Goal: Transaction & Acquisition: Purchase product/service

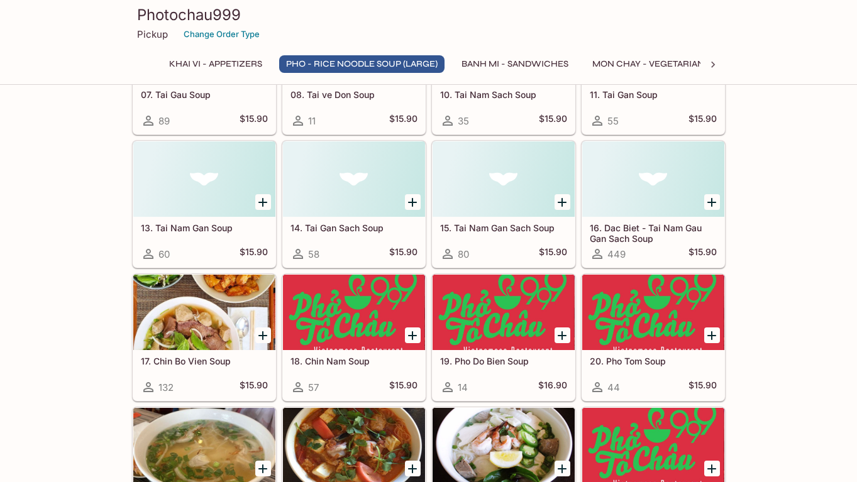
scroll to position [681, 0]
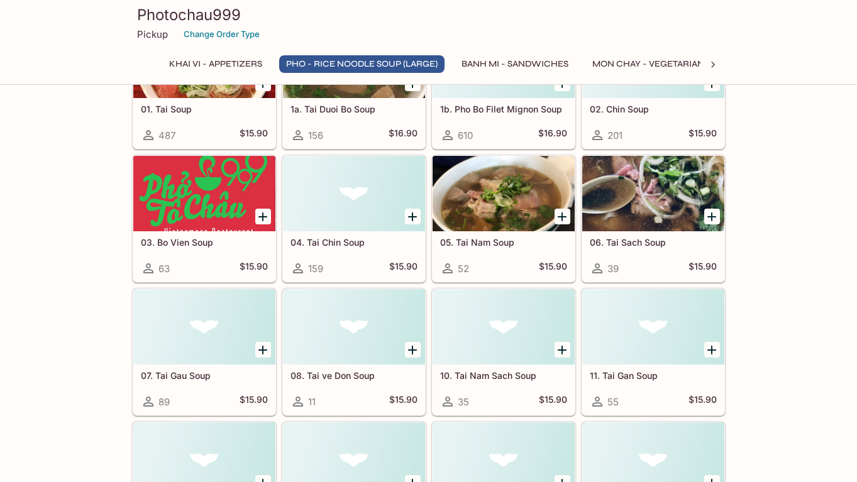
scroll to position [403, 0]
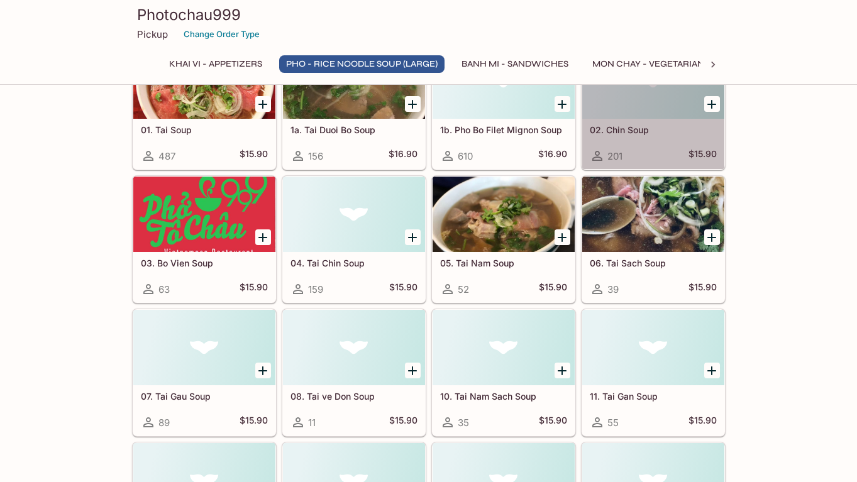
click at [613, 128] on h5 "02. Chin Soup" at bounding box center [653, 129] width 127 height 11
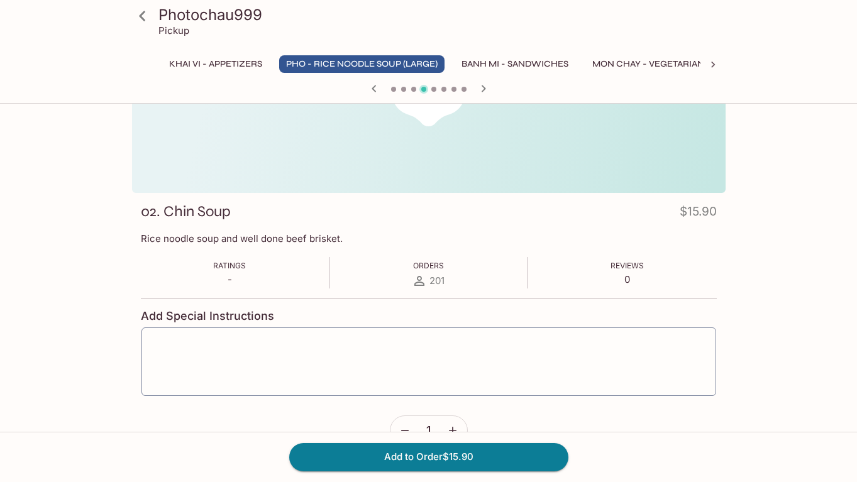
scroll to position [114, 0]
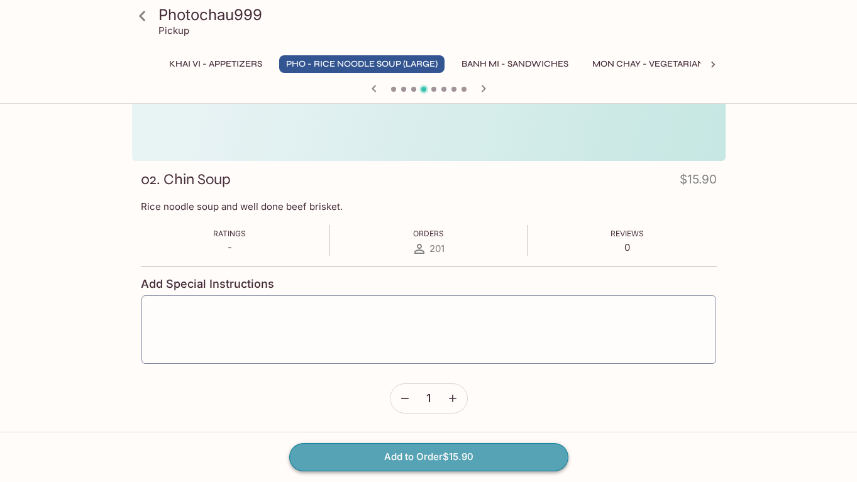
click at [420, 459] on button "Add to Order $15.90" at bounding box center [428, 457] width 279 height 28
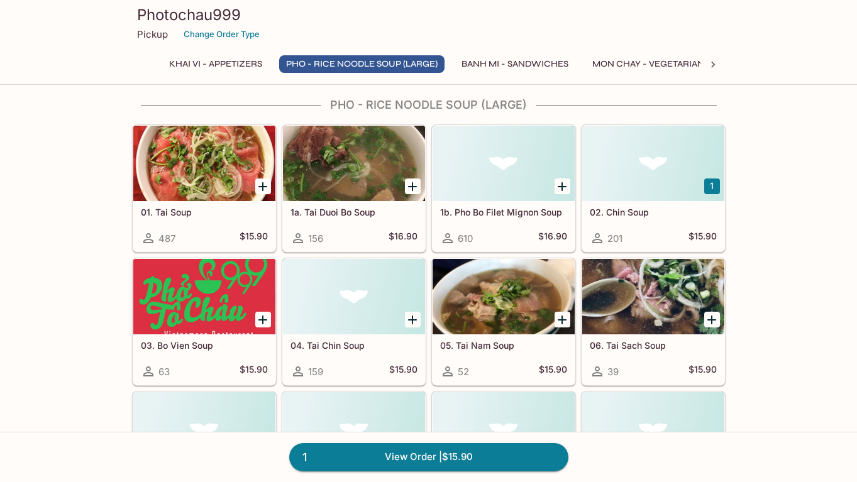
scroll to position [316, 0]
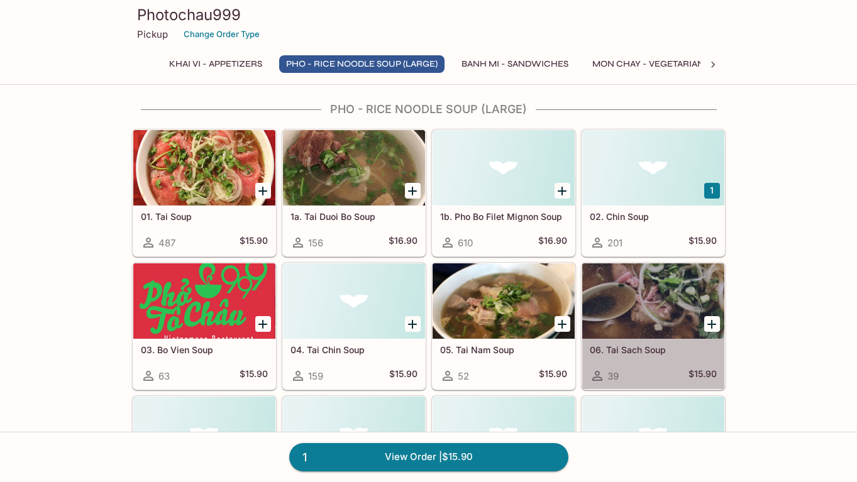
click at [644, 350] on h5 "06. Tai Sach Soup" at bounding box center [653, 349] width 127 height 11
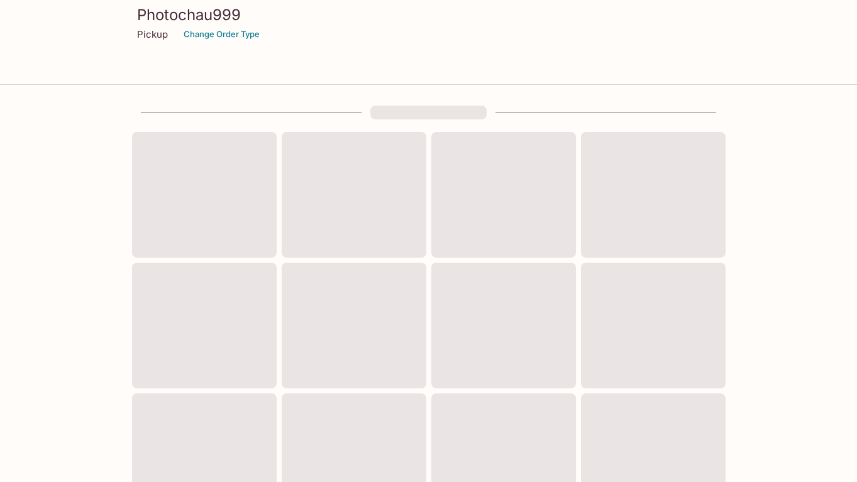
scroll to position [316, 0]
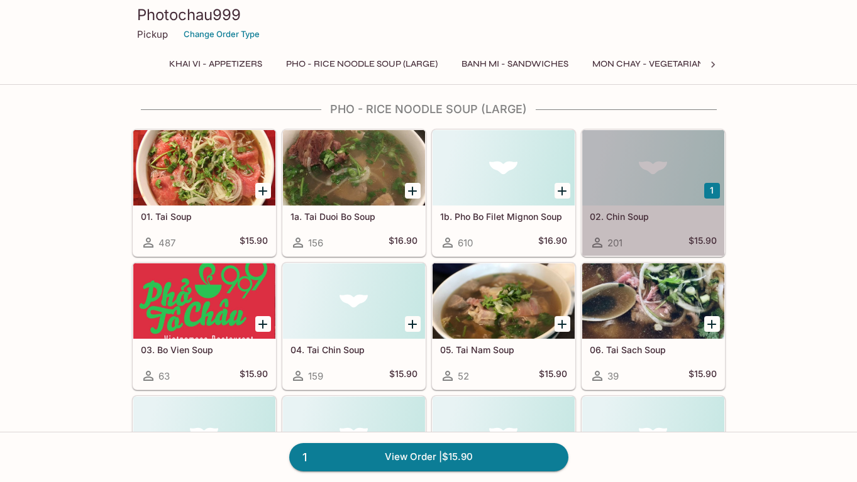
click at [626, 213] on h5 "02. Chin Soup" at bounding box center [653, 216] width 127 height 11
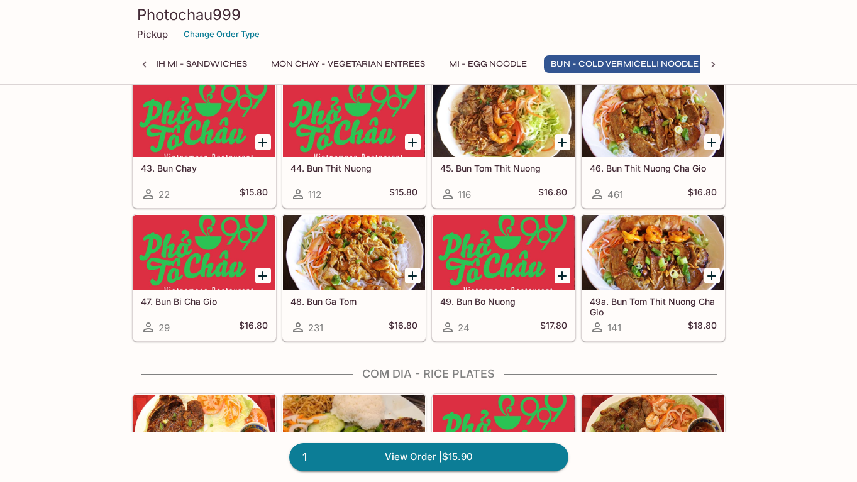
scroll to position [0, 332]
click at [563, 278] on icon "Add 49. Bun Bo Nuong" at bounding box center [561, 275] width 15 height 15
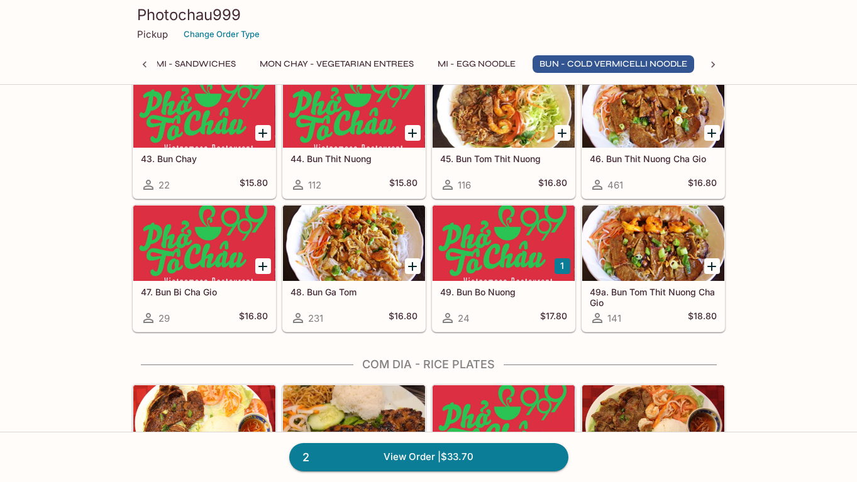
scroll to position [2281, 0]
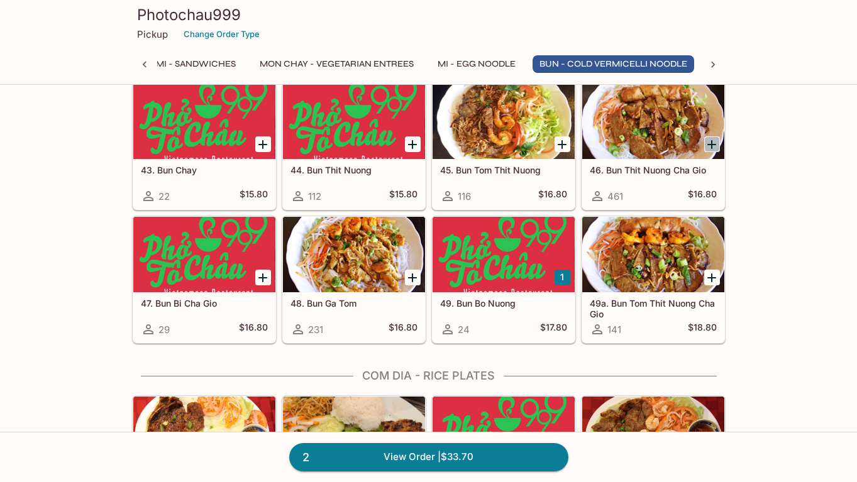
click at [715, 141] on icon "Add 46. Bun Thit Nuong Cha Gio" at bounding box center [711, 144] width 15 height 15
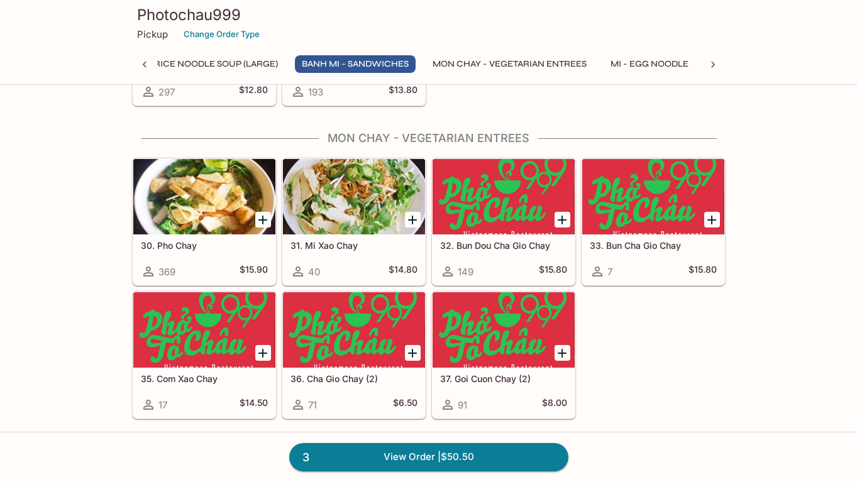
scroll to position [1546, 0]
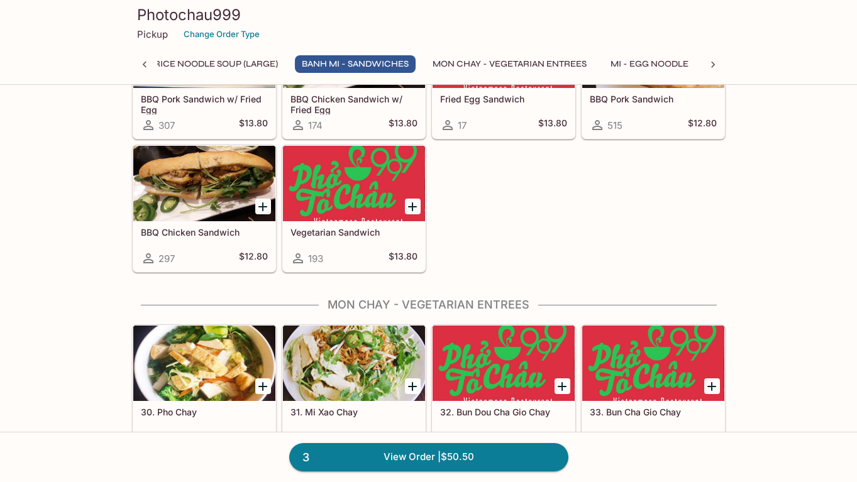
click at [261, 205] on icon "Add BBQ Chicken Sandwich" at bounding box center [262, 206] width 15 height 15
click at [207, 204] on div at bounding box center [204, 183] width 142 height 75
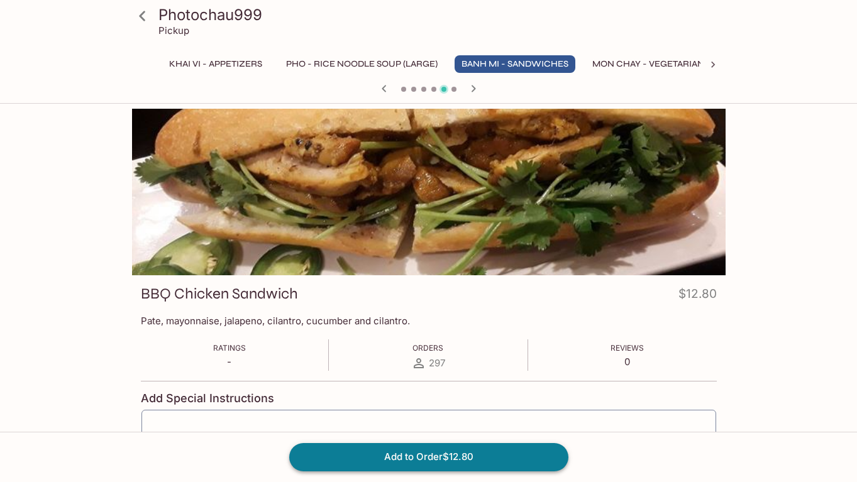
click at [510, 454] on button "Add to Order $12.80" at bounding box center [428, 457] width 279 height 28
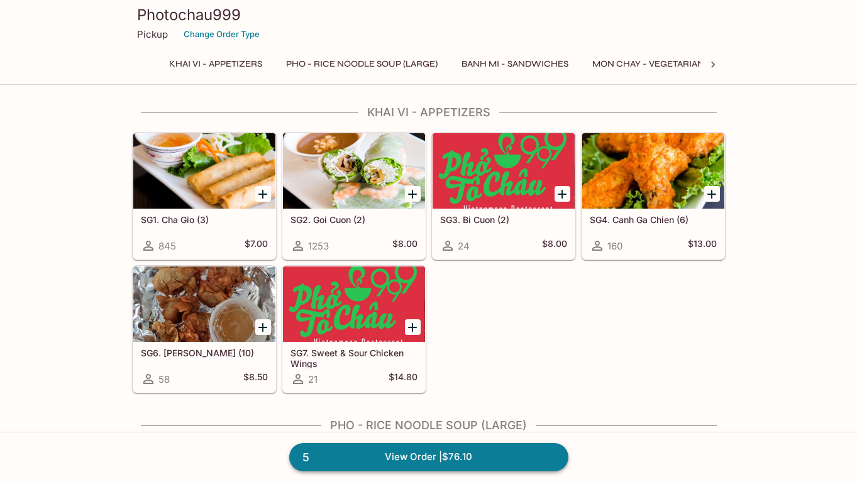
click at [523, 462] on link "5 View Order | $76.10" at bounding box center [428, 457] width 279 height 28
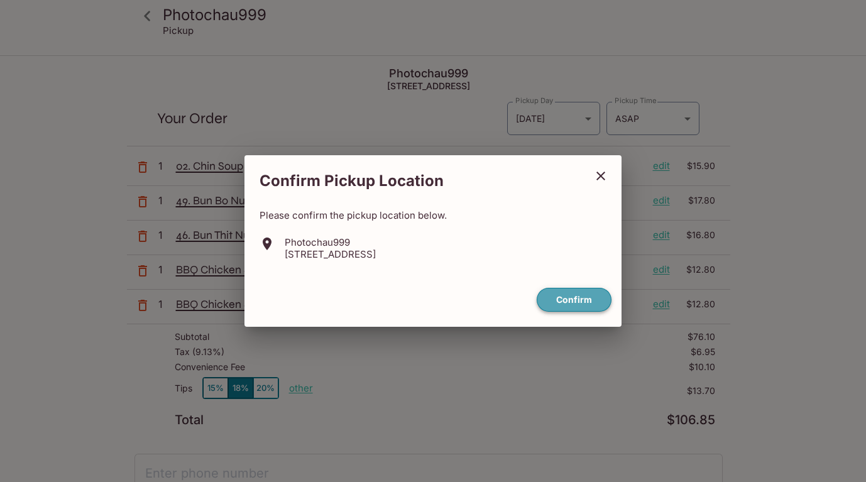
click at [581, 300] on button "Confirm" at bounding box center [574, 300] width 75 height 25
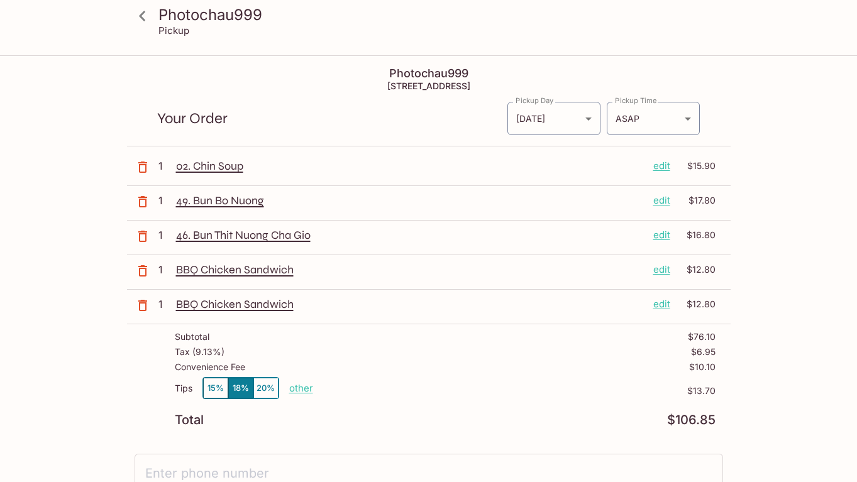
click at [664, 307] on p "edit" at bounding box center [661, 304] width 17 height 14
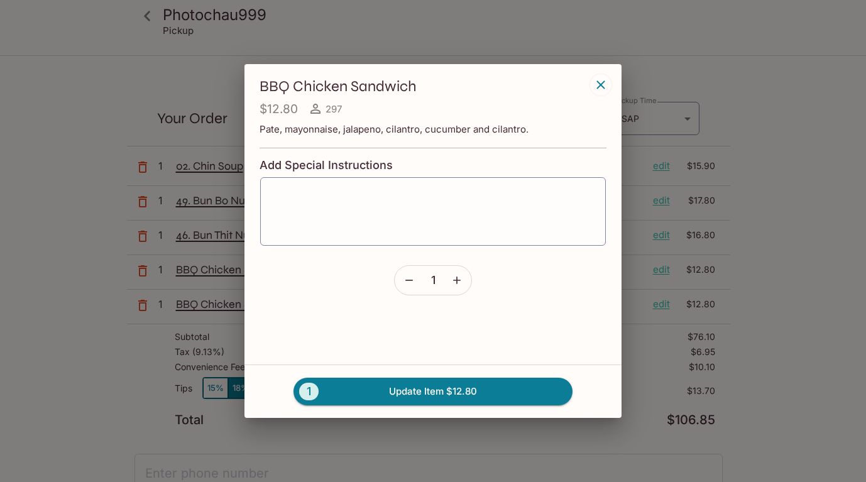
click at [409, 282] on icon "button" at bounding box center [409, 280] width 13 height 13
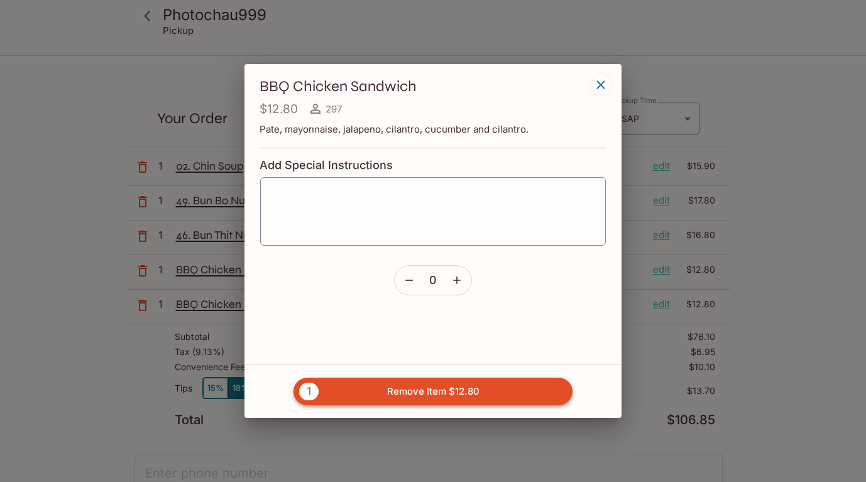
click at [450, 395] on button "1 Remove Item $12.80" at bounding box center [433, 392] width 279 height 28
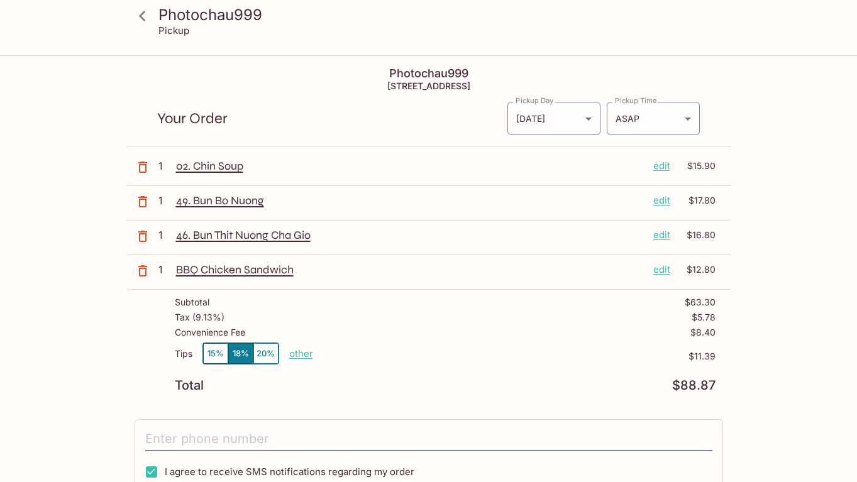
click at [295, 354] on p "other" at bounding box center [301, 354] width 24 height 12
drag, startPoint x: 360, startPoint y: 353, endPoint x: 424, endPoint y: 351, distance: 64.8
click at [424, 351] on div "Tips 15% 18% 20% Done 11.39 $11.39" at bounding box center [445, 361] width 541 height 37
type input "0.00"
click at [510, 365] on div "Tips 15% 18% 20% other $0.00" at bounding box center [445, 361] width 541 height 37
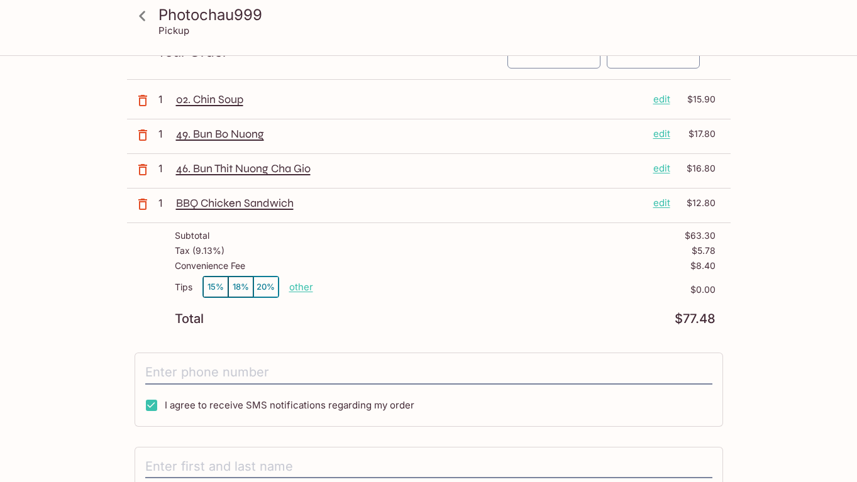
scroll to position [68, 0]
click at [319, 370] on input "tel" at bounding box center [428, 372] width 567 height 24
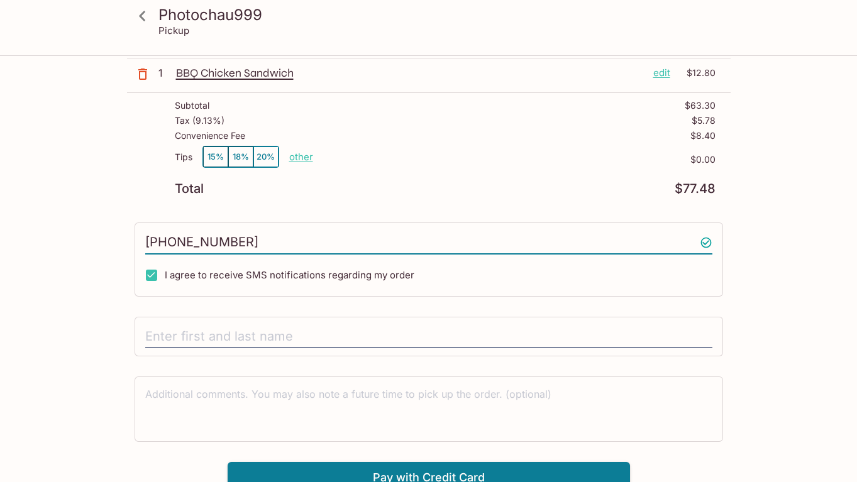
scroll to position [198, 0]
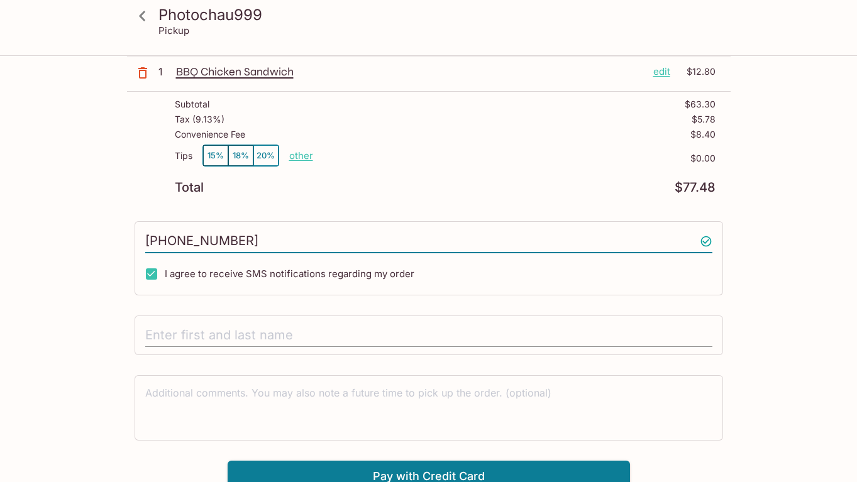
type input "[PHONE_NUMBER]"
click at [262, 332] on input "text" at bounding box center [428, 336] width 567 height 24
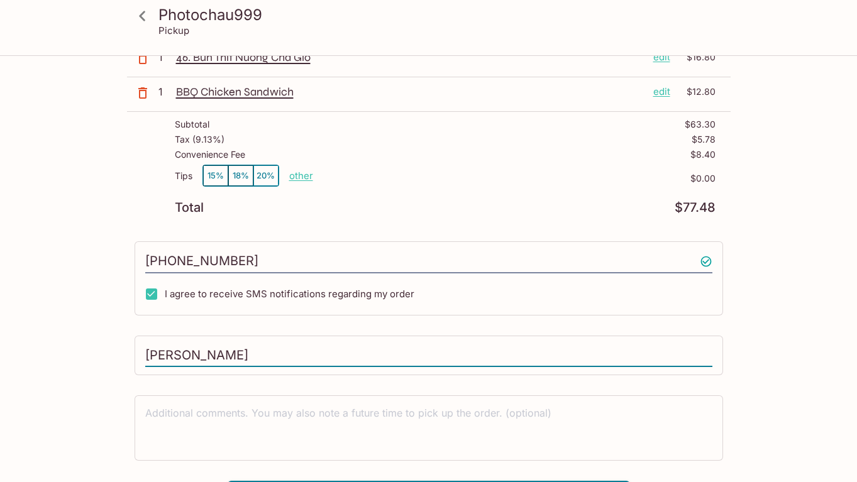
scroll to position [206, 0]
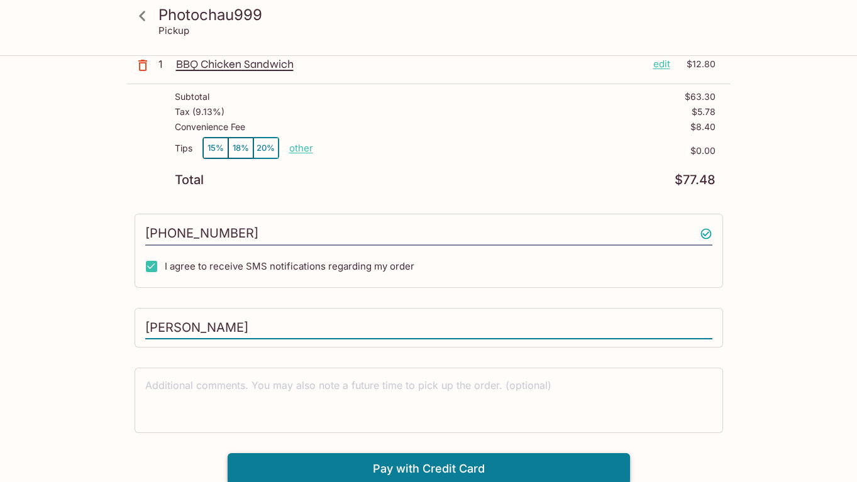
type input "[PERSON_NAME]"
click at [404, 468] on button "Pay with Credit Card" at bounding box center [429, 468] width 402 height 31
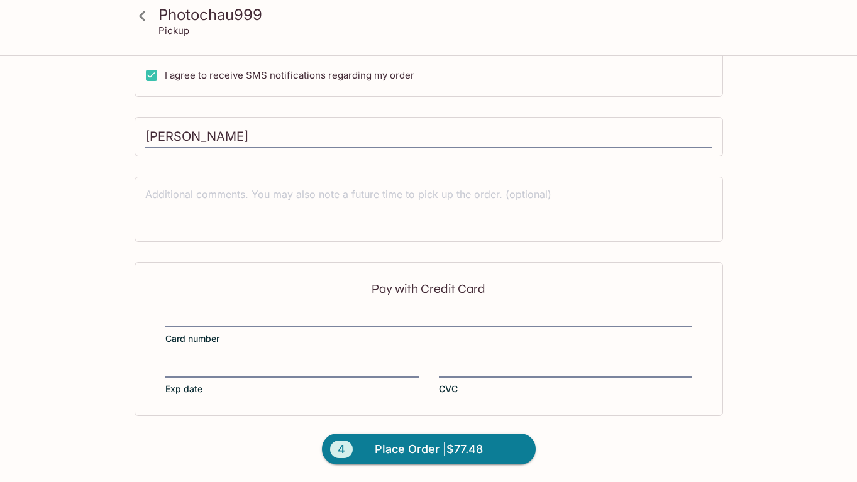
scroll to position [397, 0]
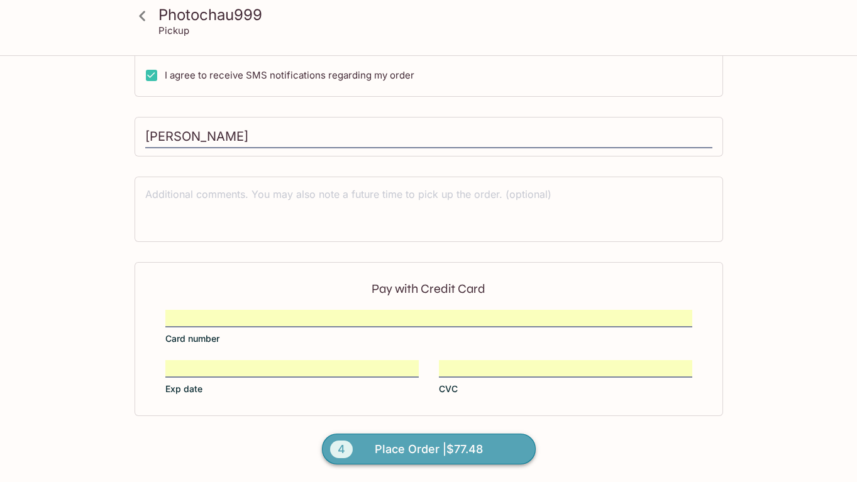
click at [440, 446] on span "Place Order | $77.48" at bounding box center [429, 449] width 108 height 20
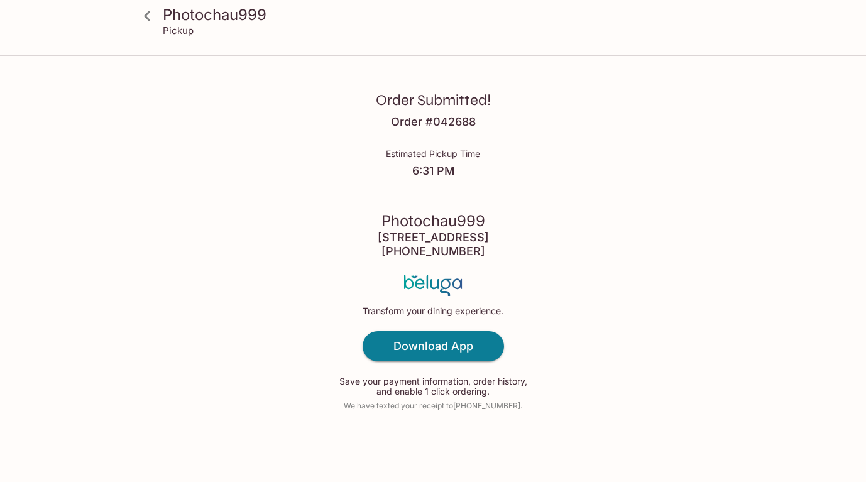
click at [652, 136] on div "Order Submitted! Order # 042688 Estimated Pickup Time 6:31 PM Photochau999 [STR…" at bounding box center [433, 241] width 805 height 482
